Goal: Task Accomplishment & Management: Manage account settings

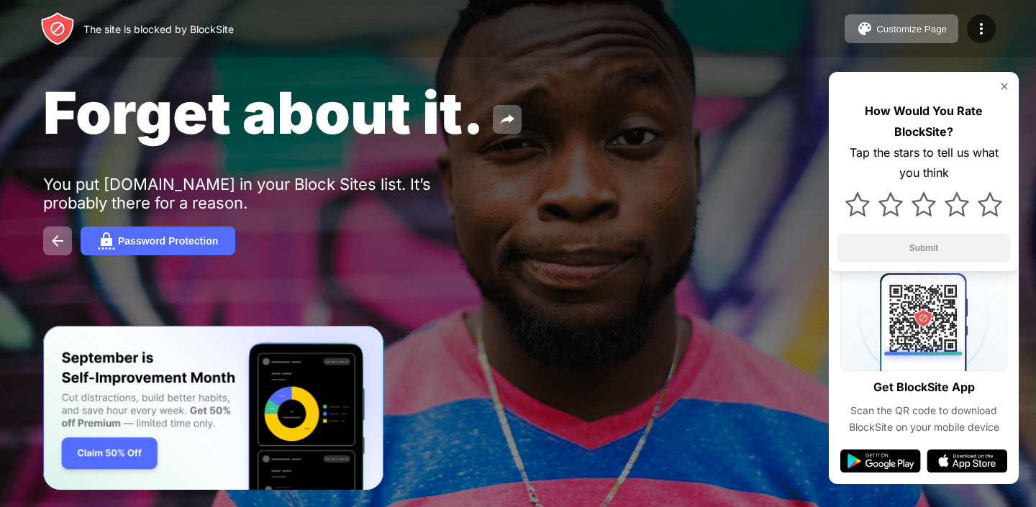
click at [1006, 83] on img at bounding box center [1004, 87] width 12 height 12
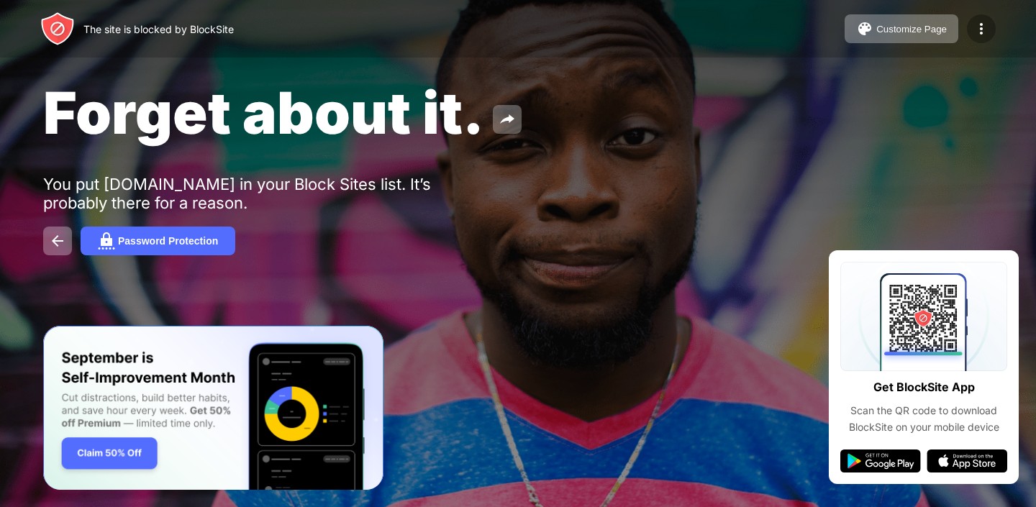
click at [985, 34] on img at bounding box center [980, 28] width 17 height 17
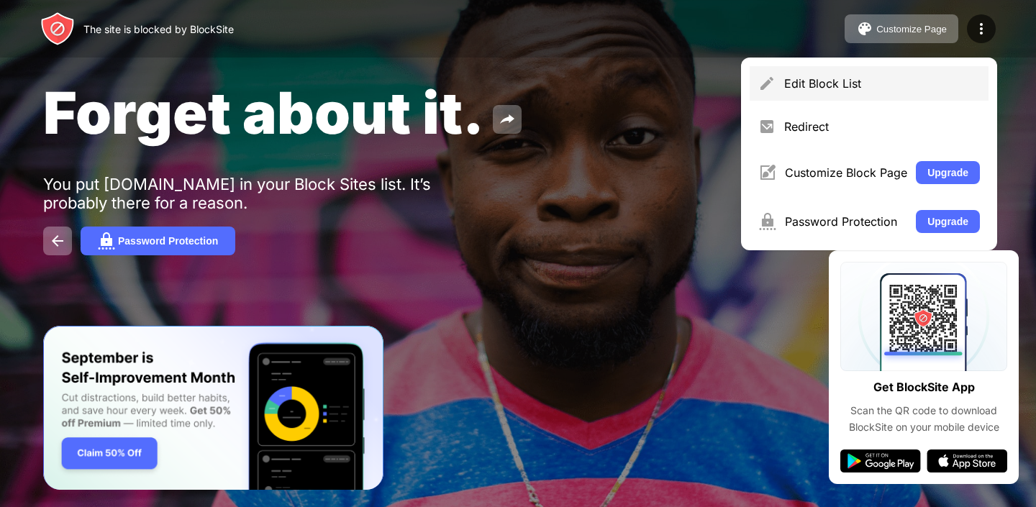
click at [835, 78] on div "Edit Block List" at bounding box center [882, 83] width 196 height 14
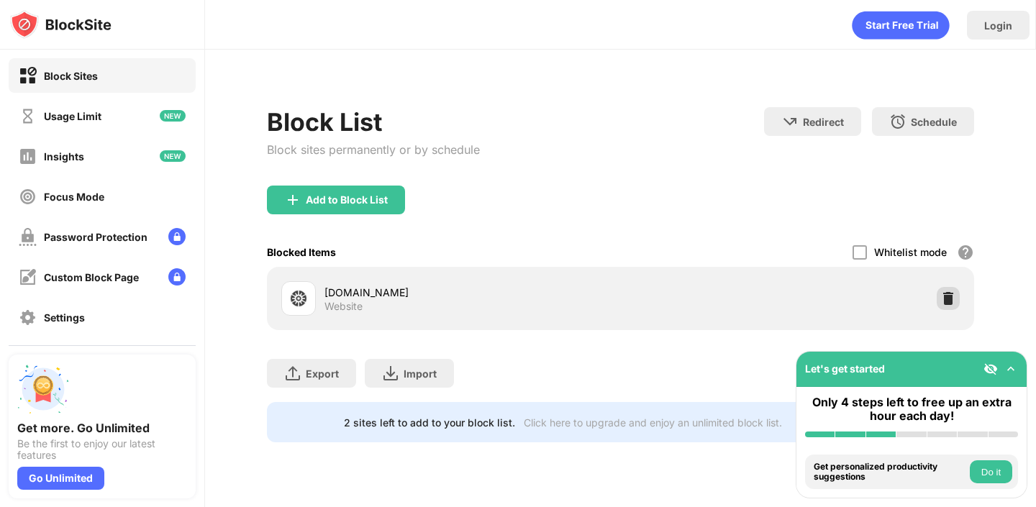
click at [947, 296] on img at bounding box center [948, 298] width 14 height 14
